Goal: Information Seeking & Learning: Learn about a topic

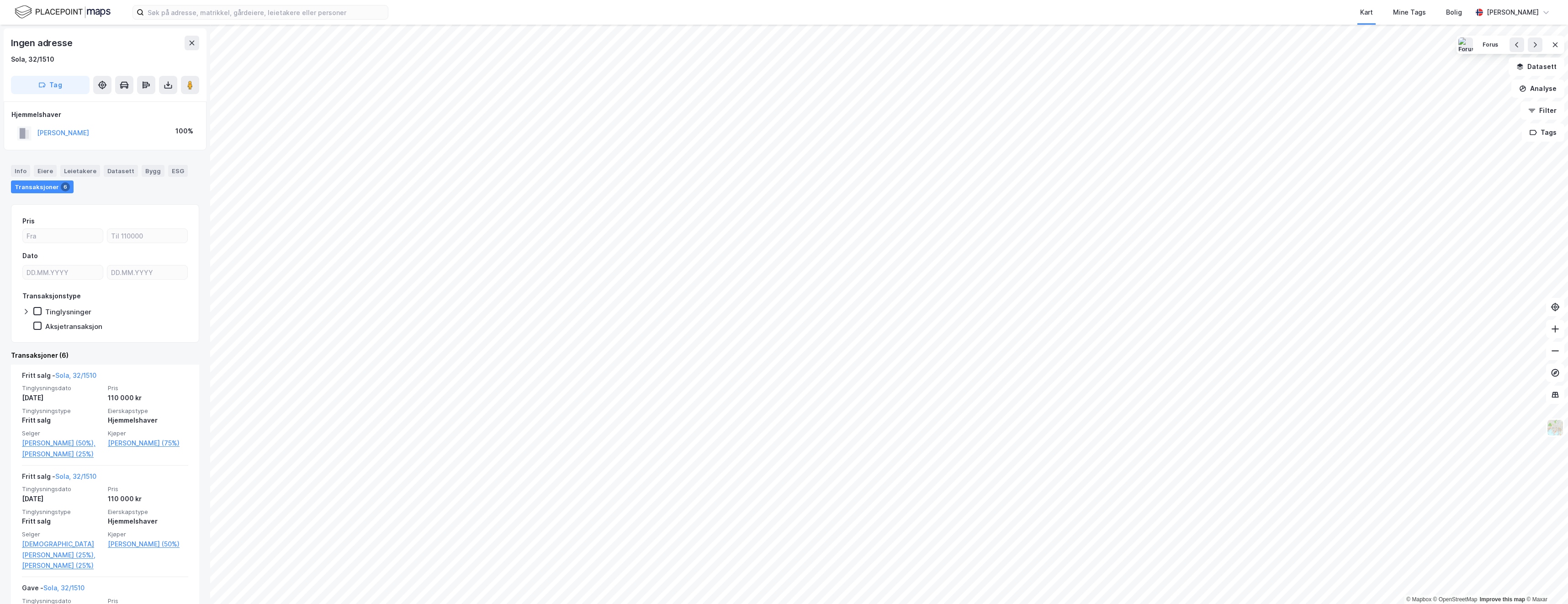
click at [562, 604] on html "Kart Mine Tags [PERSON_NAME] © Mapbox © OpenStreetMap Improve this map © Maxar …" at bounding box center [784, 302] width 1568 height 604
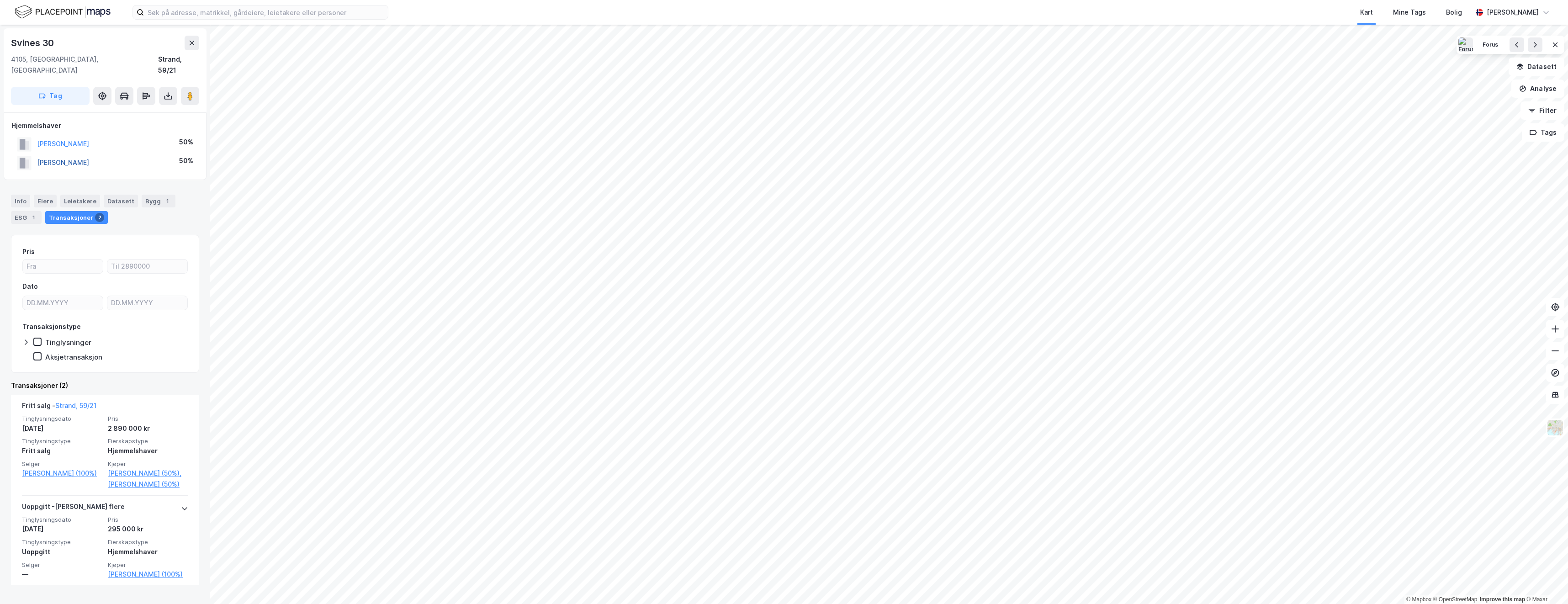
click at [0, 0] on button "[PERSON_NAME]" at bounding box center [0, 0] width 0 height 0
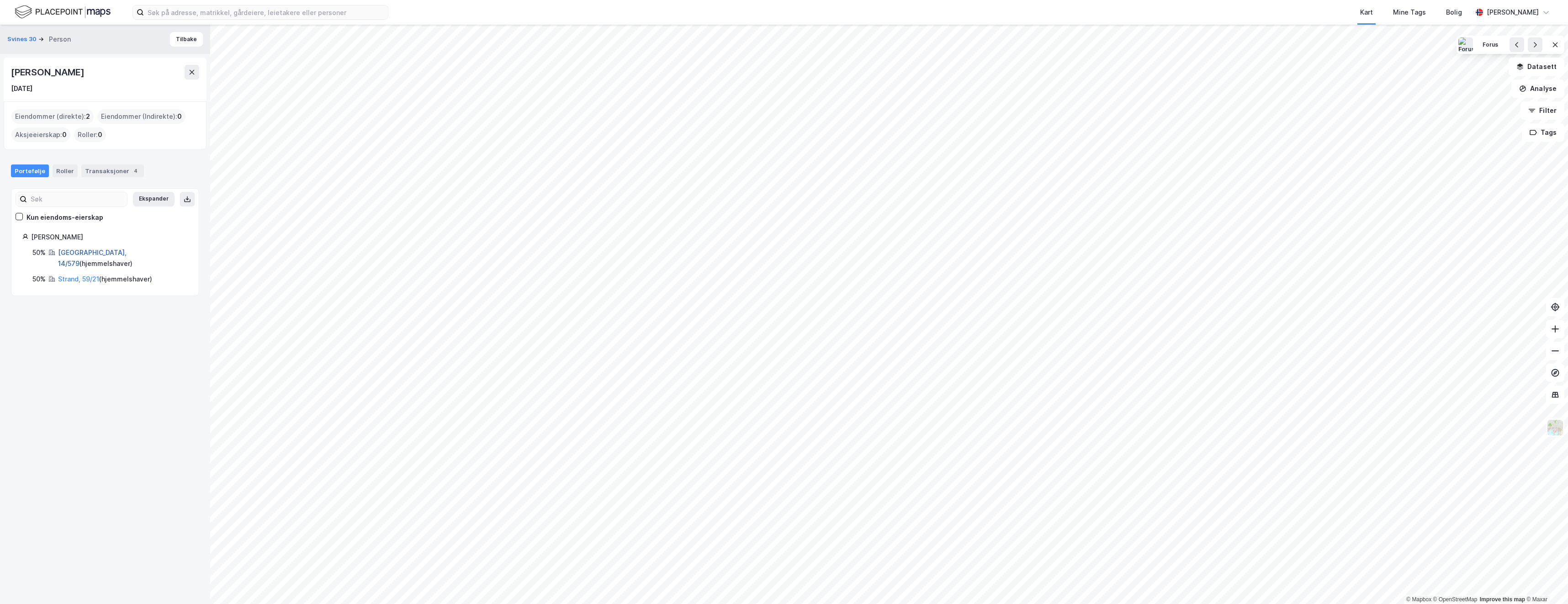
click at [95, 254] on link "[GEOGRAPHIC_DATA], 14/579" at bounding box center [92, 258] width 69 height 19
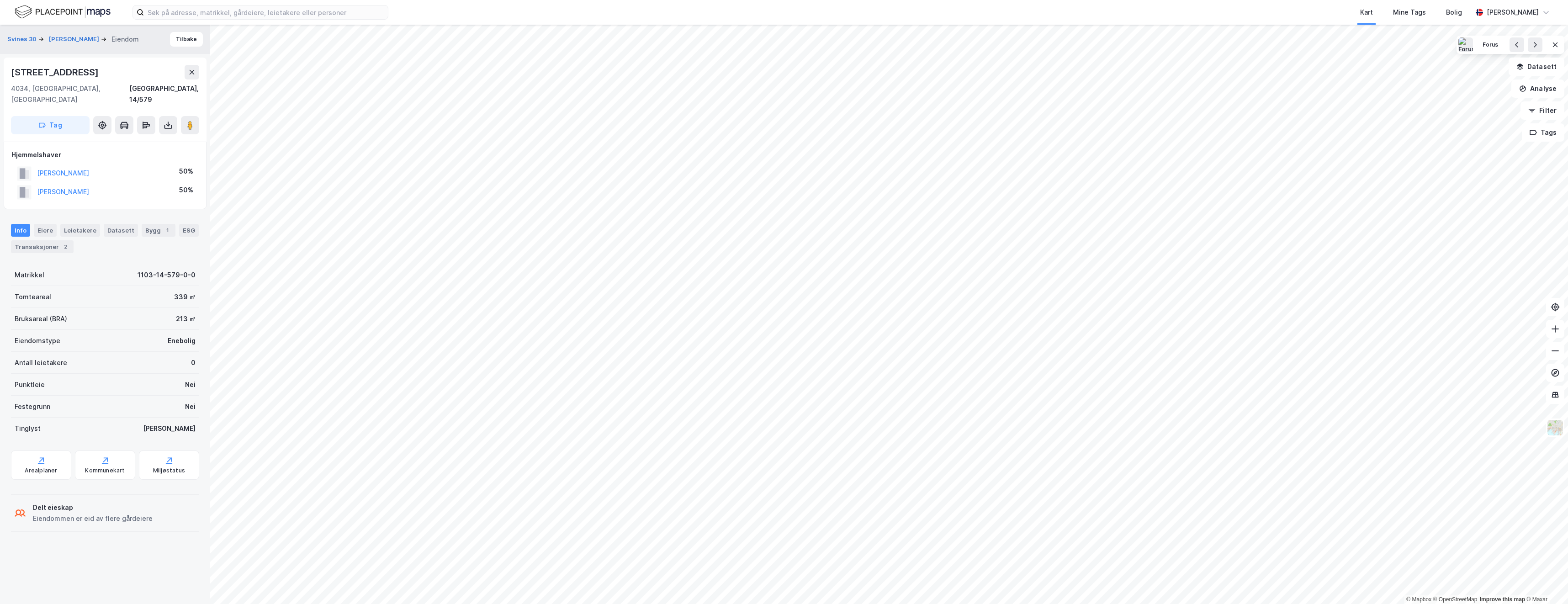
click at [166, 541] on div "Svines 30 [PERSON_NAME] [STREET_ADDRESS], 14/579 Tag Hjemmelshaver [PERSON_NAME…" at bounding box center [105, 315] width 210 height 580
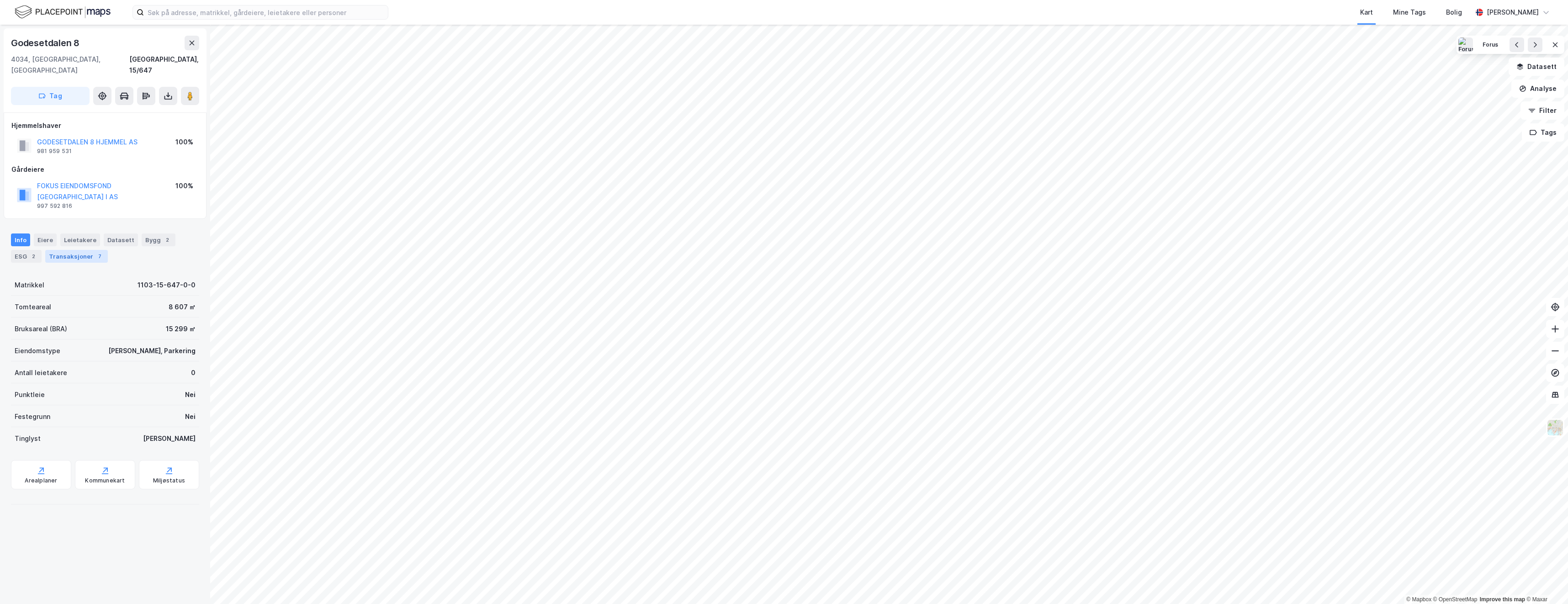
click at [67, 250] on div "Transaksjoner 7" at bounding box center [76, 256] width 63 height 13
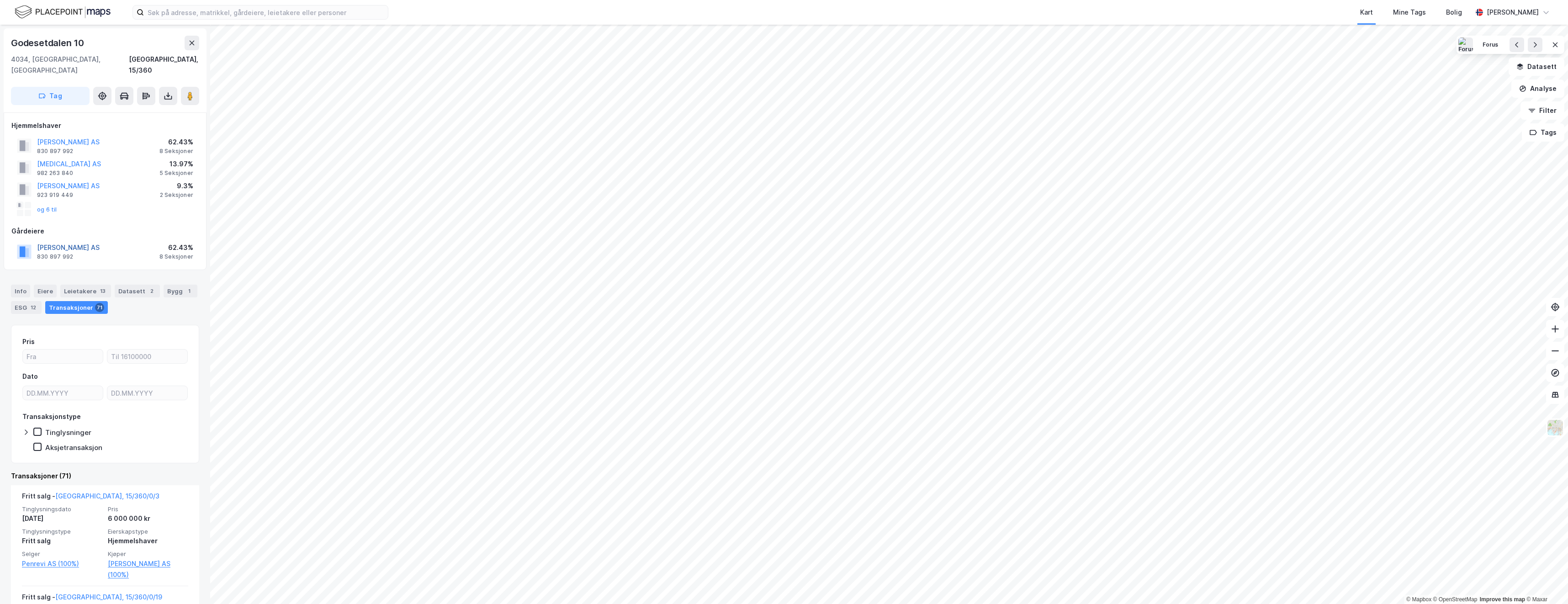
click at [0, 0] on button "[PERSON_NAME] AS" at bounding box center [0, 0] width 0 height 0
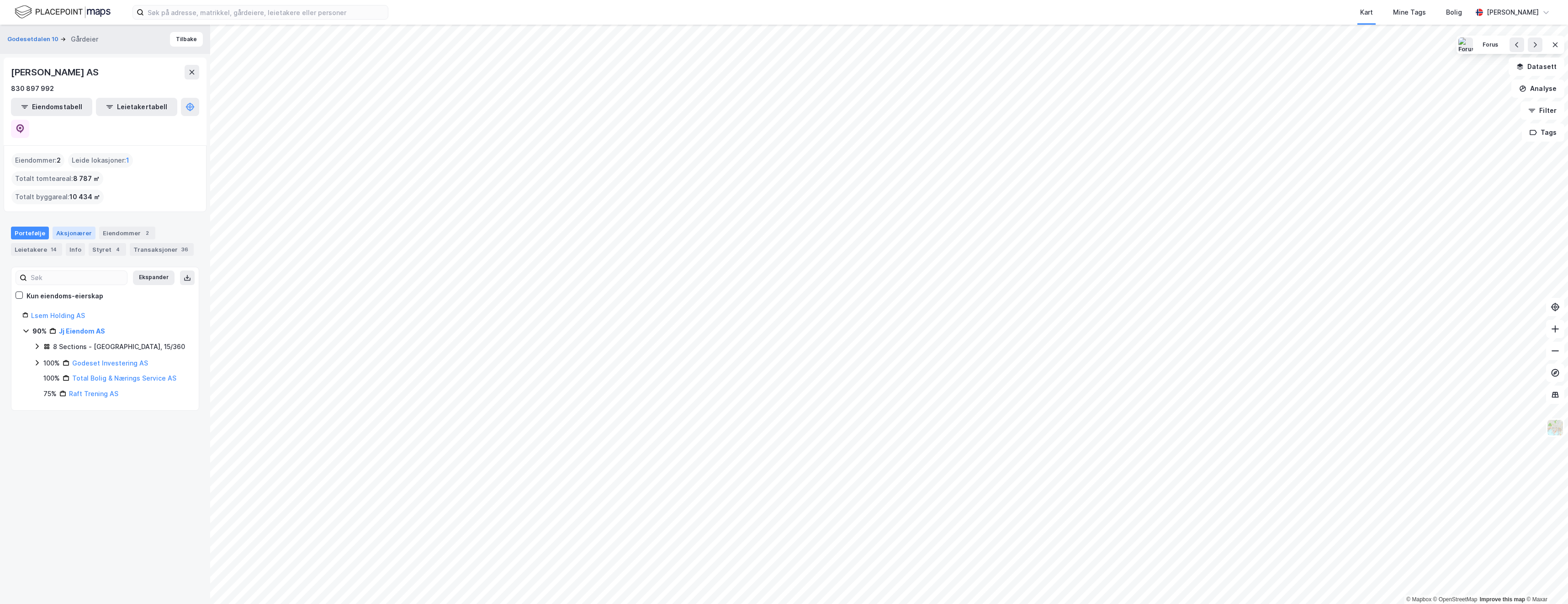
click at [69, 226] on div "Aksjonærer" at bounding box center [74, 233] width 43 height 13
type input "Siste"
click at [172, 40] on button "Tilbake" at bounding box center [186, 40] width 33 height 15
